Goal: Task Accomplishment & Management: Manage account settings

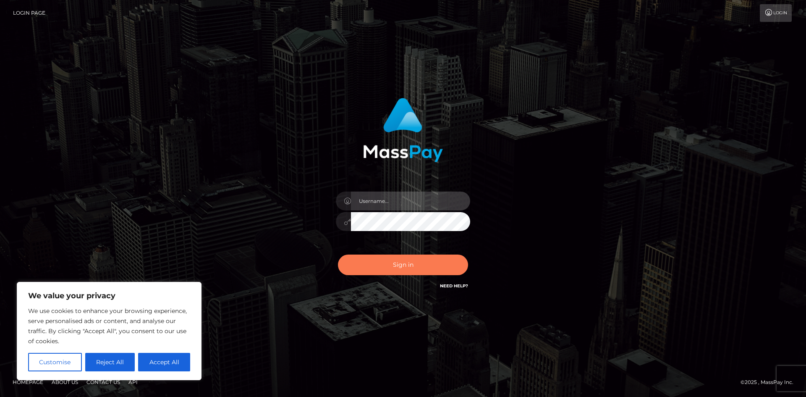
type input "hello.feetfinder"
click at [412, 265] on button "Sign in" at bounding box center [403, 264] width 130 height 21
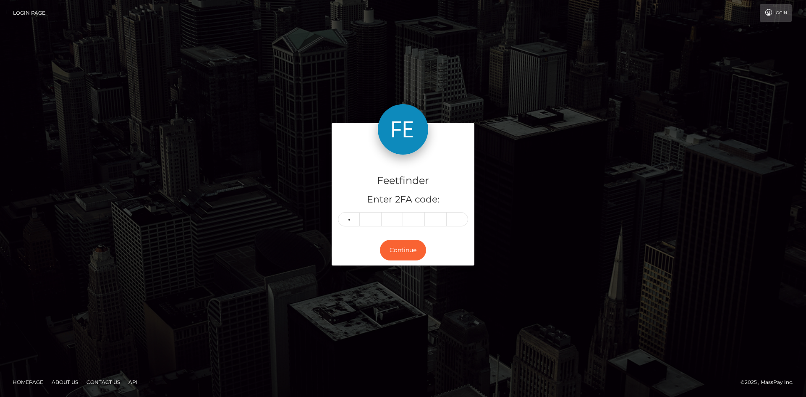
type input "9"
type input "5"
type input "3"
type input "7"
type input "4"
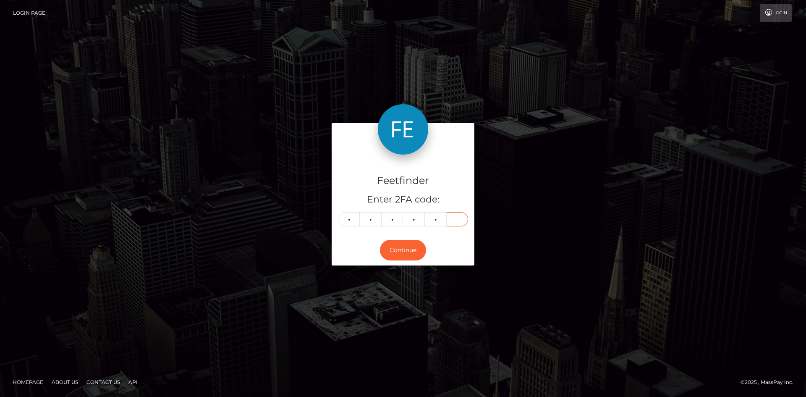
type input "4"
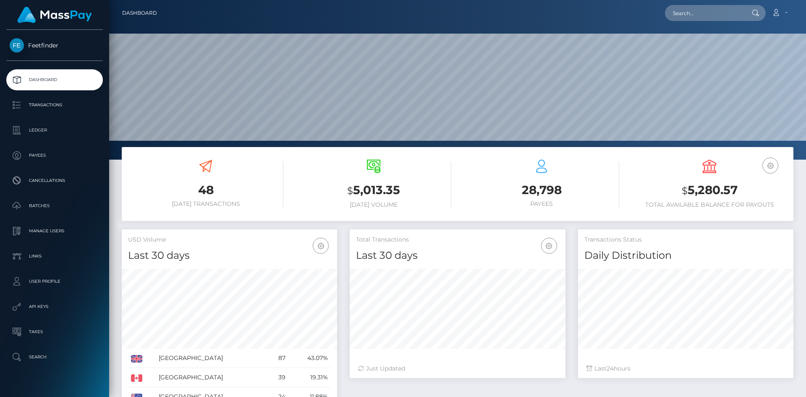
scroll to position [149, 216]
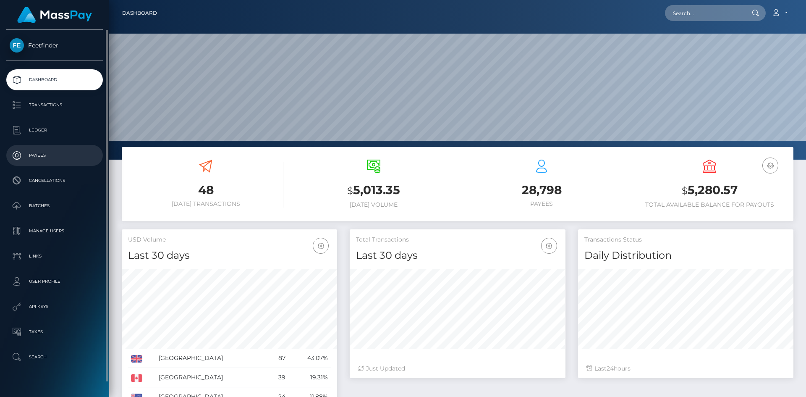
click at [53, 158] on p "Payees" at bounding box center [55, 155] width 90 height 13
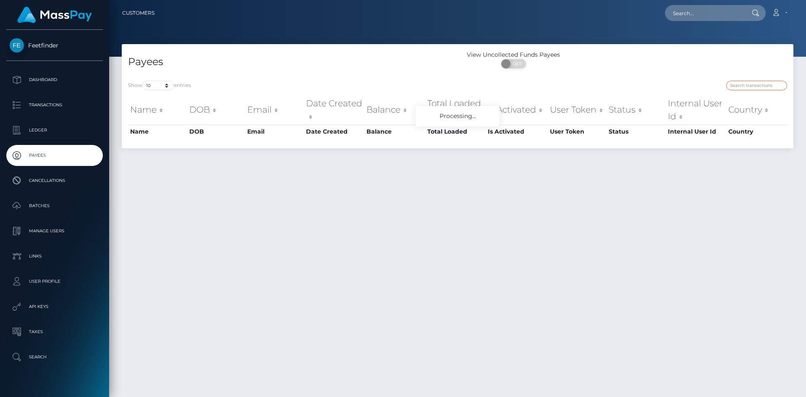
click at [770, 84] on input "search" at bounding box center [756, 86] width 61 height 10
paste input "6e02c49b-84fb-11f0-8023-0266f44cc279"
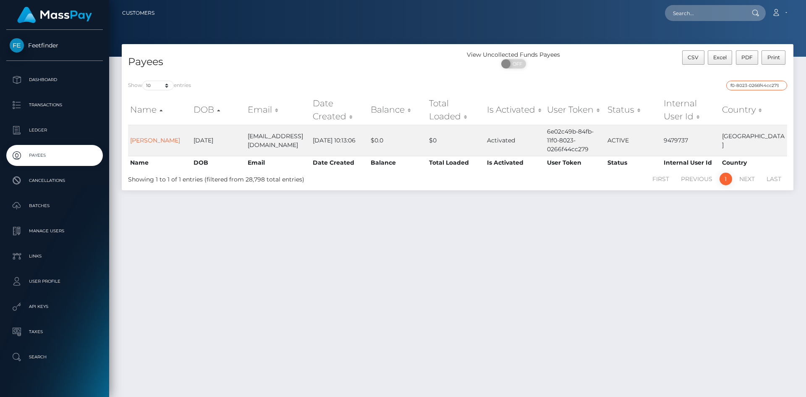
type input "6e02c49b-84fb-11f0-8023-0266f44cc279"
click at [697, 180] on li "Previous" at bounding box center [696, 179] width 43 height 13
click at [725, 182] on link "1" at bounding box center [726, 179] width 13 height 13
click at [699, 172] on div "First Previous 1 Next Last" at bounding box center [598, 179] width 392 height 14
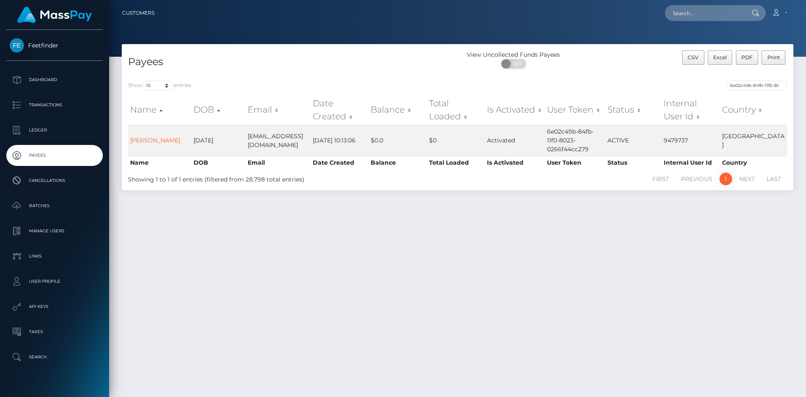
click at [695, 181] on li "Previous" at bounding box center [696, 179] width 43 height 13
